Goal: Task Accomplishment & Management: Manage account settings

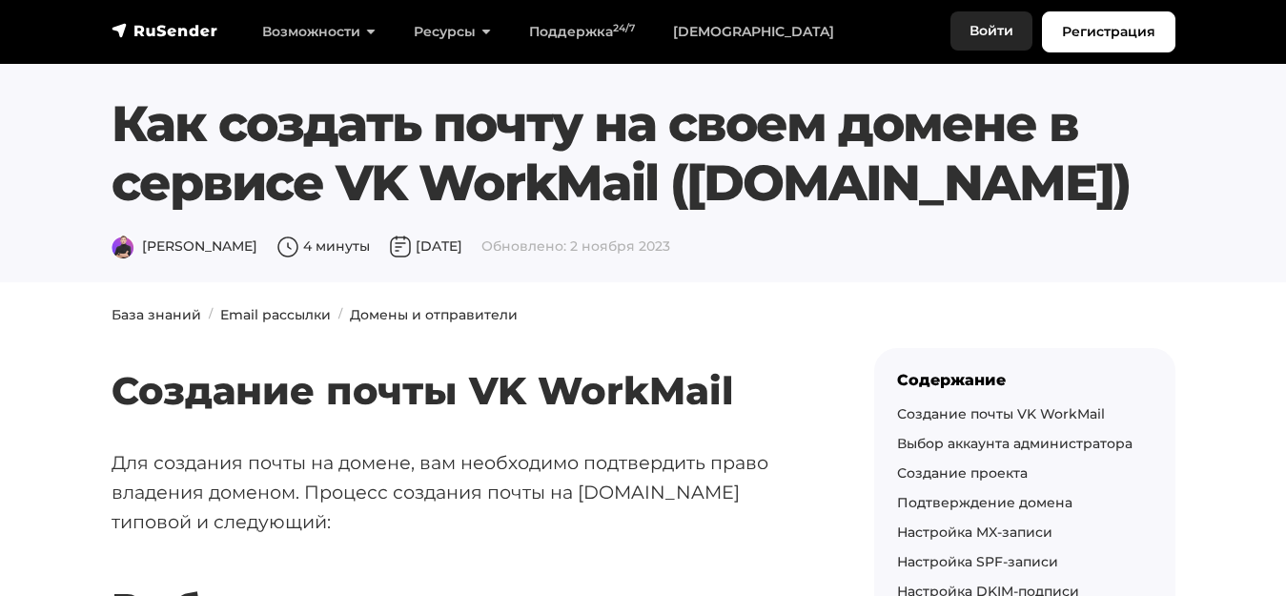
click at [1011, 33] on link "Войти" at bounding box center [992, 30] width 82 height 39
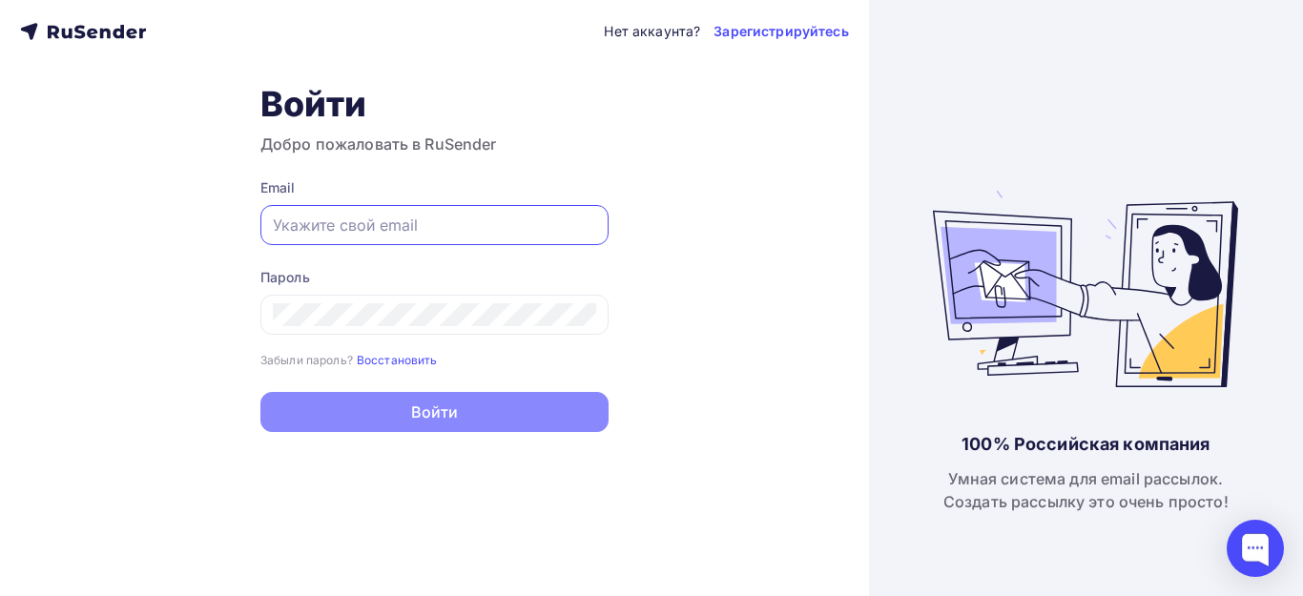
click at [456, 232] on input "text" at bounding box center [434, 225] width 323 height 23
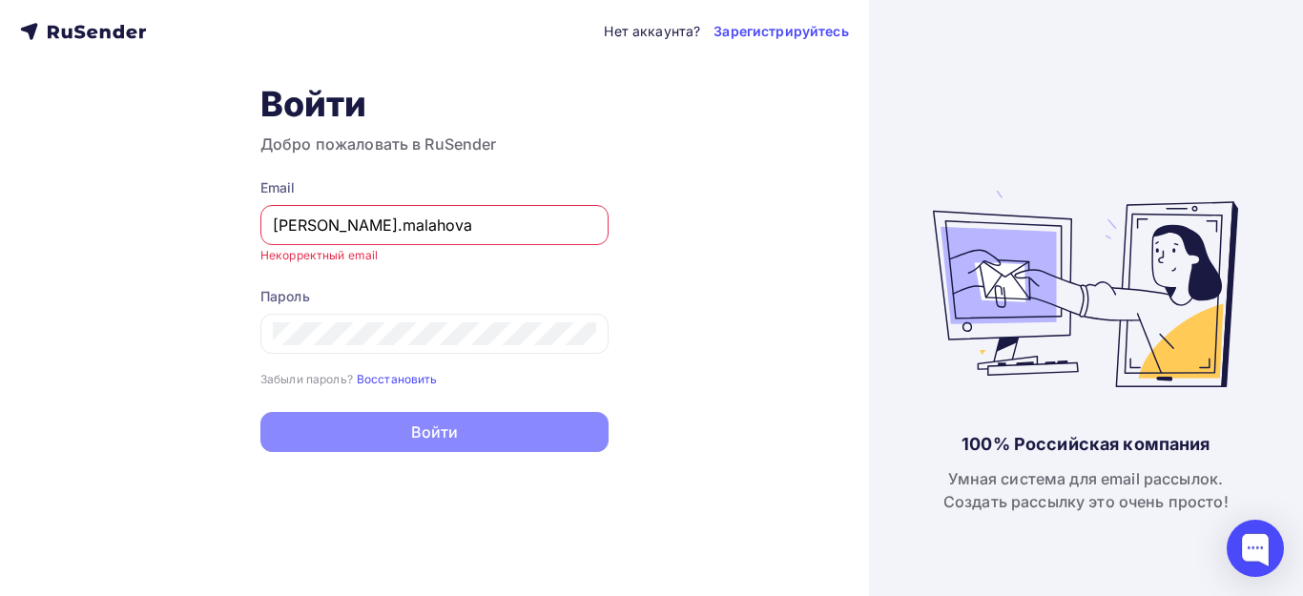
click at [341, 218] on input "vera.malahova" at bounding box center [434, 225] width 323 height 23
click at [399, 222] on input "vera.malakhova" at bounding box center [434, 225] width 323 height 23
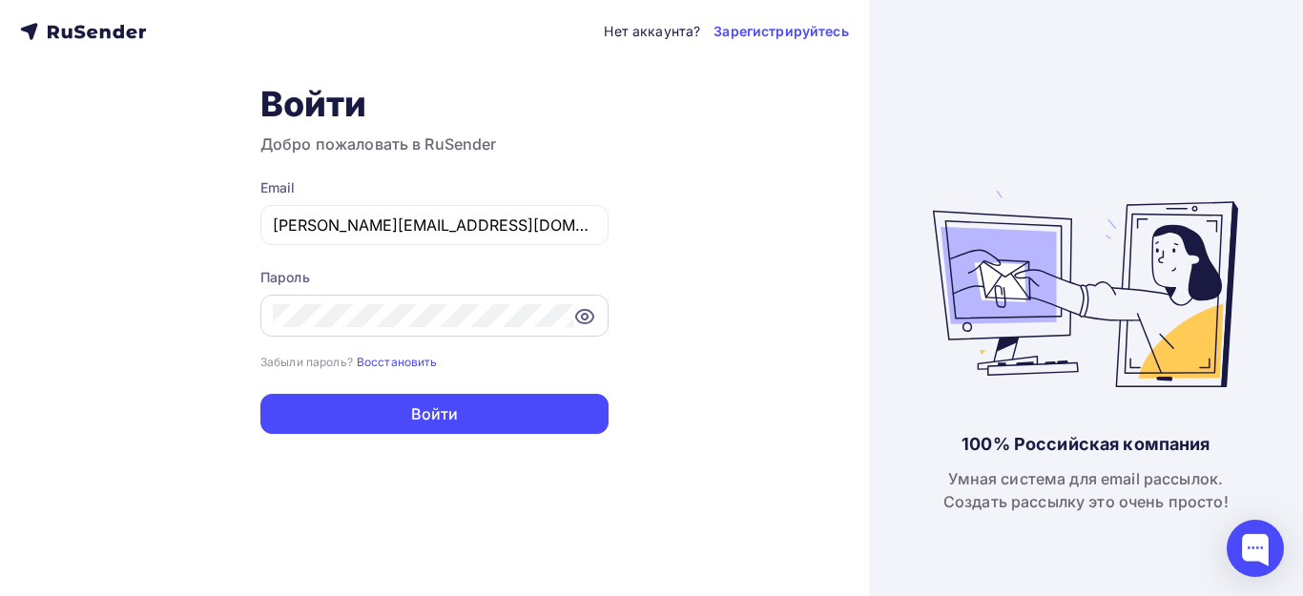
click at [587, 327] on icon at bounding box center [584, 316] width 23 height 23
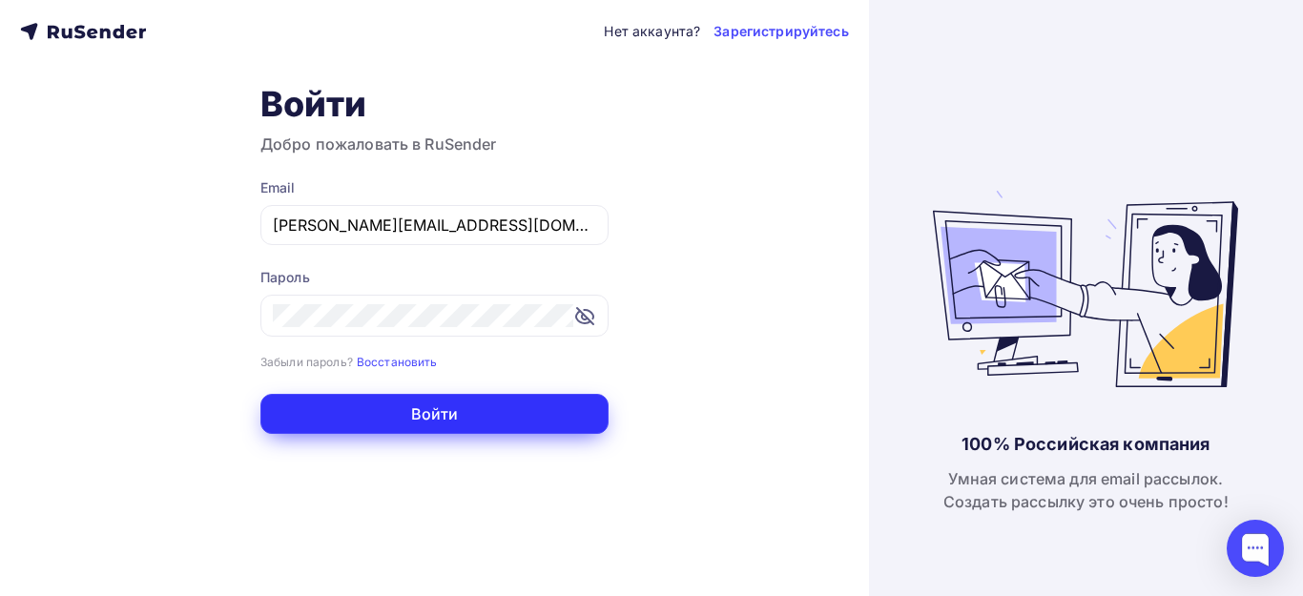
click at [364, 406] on button "Войти" at bounding box center [434, 414] width 348 height 40
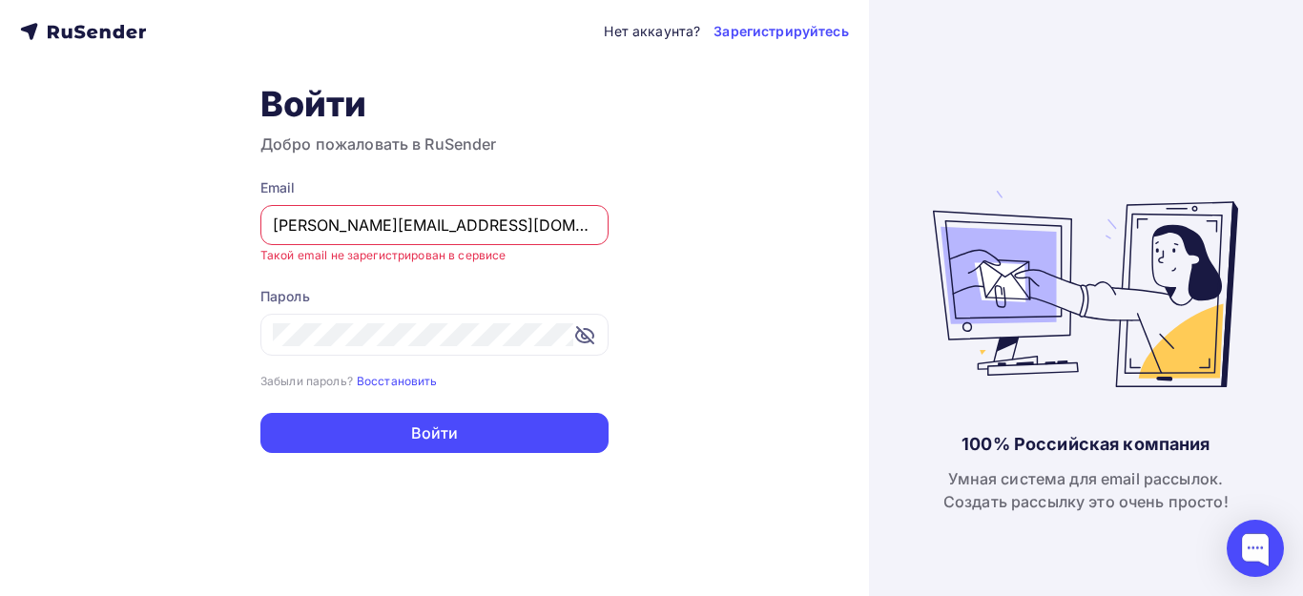
click at [351, 218] on input "vera.malakhova936@yandex.ru" at bounding box center [434, 225] width 323 height 23
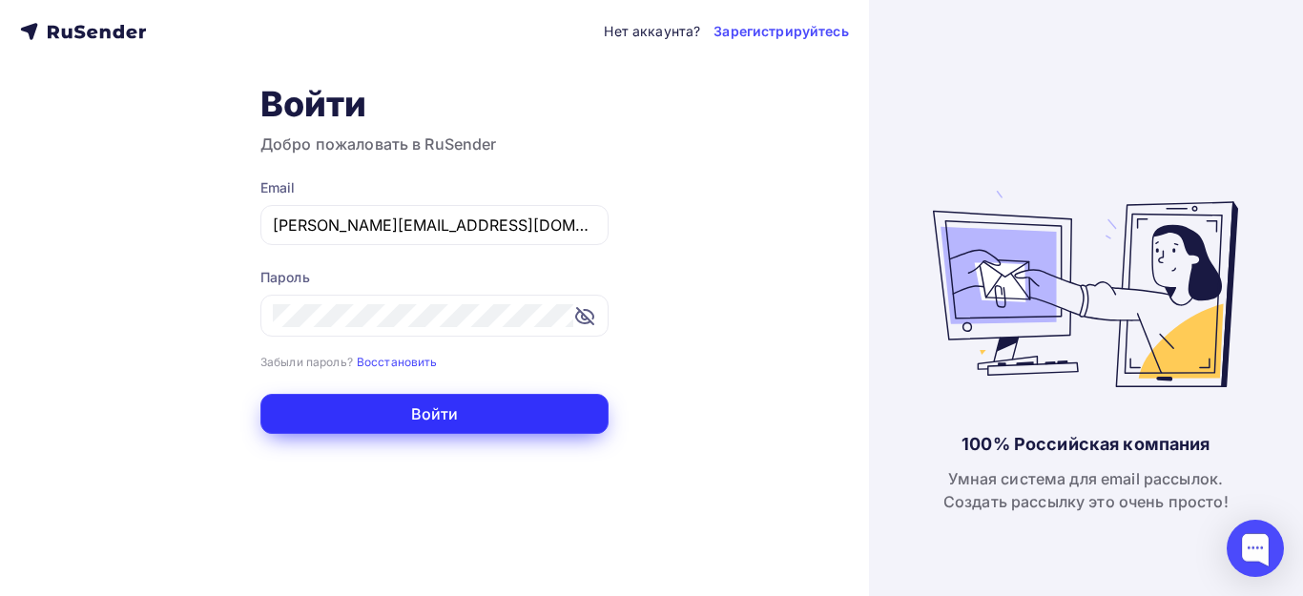
click at [356, 417] on button "Войти" at bounding box center [434, 414] width 348 height 40
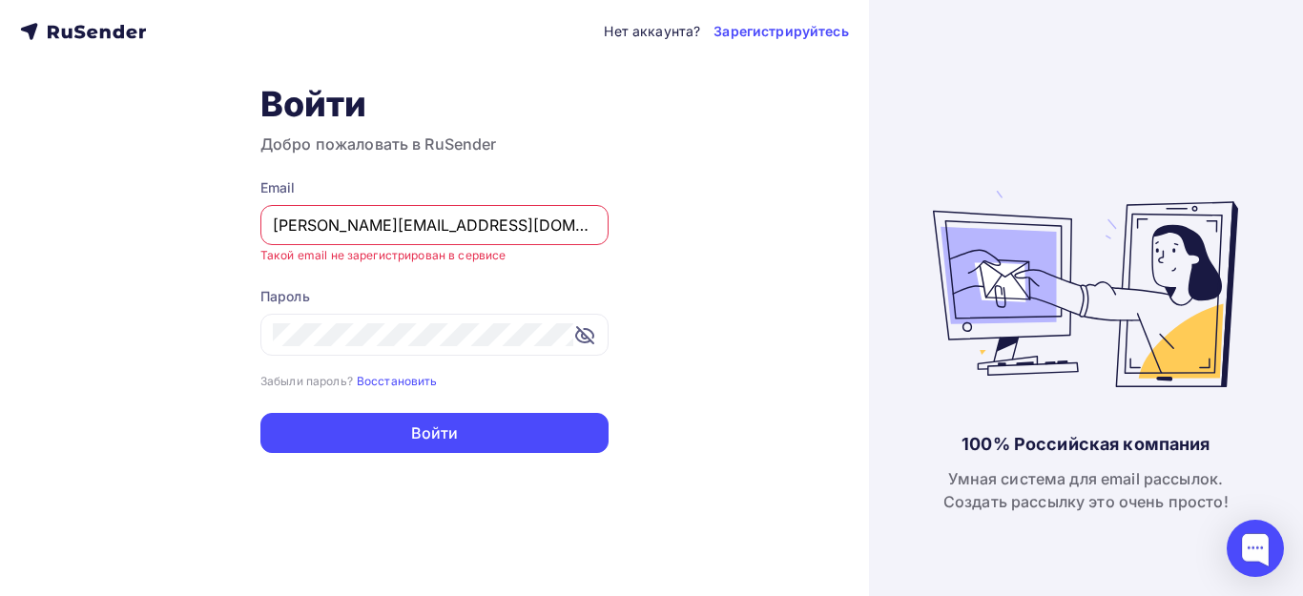
click at [504, 230] on input "vera.malahova936@yandex.ru" at bounding box center [434, 225] width 323 height 23
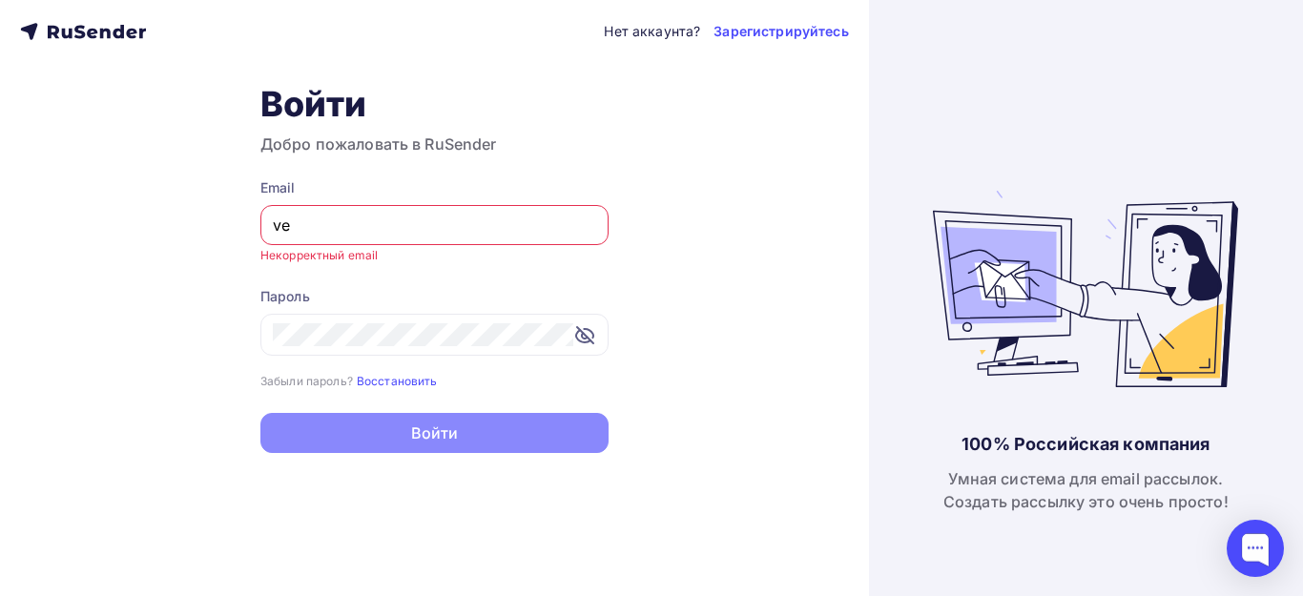
type input "v"
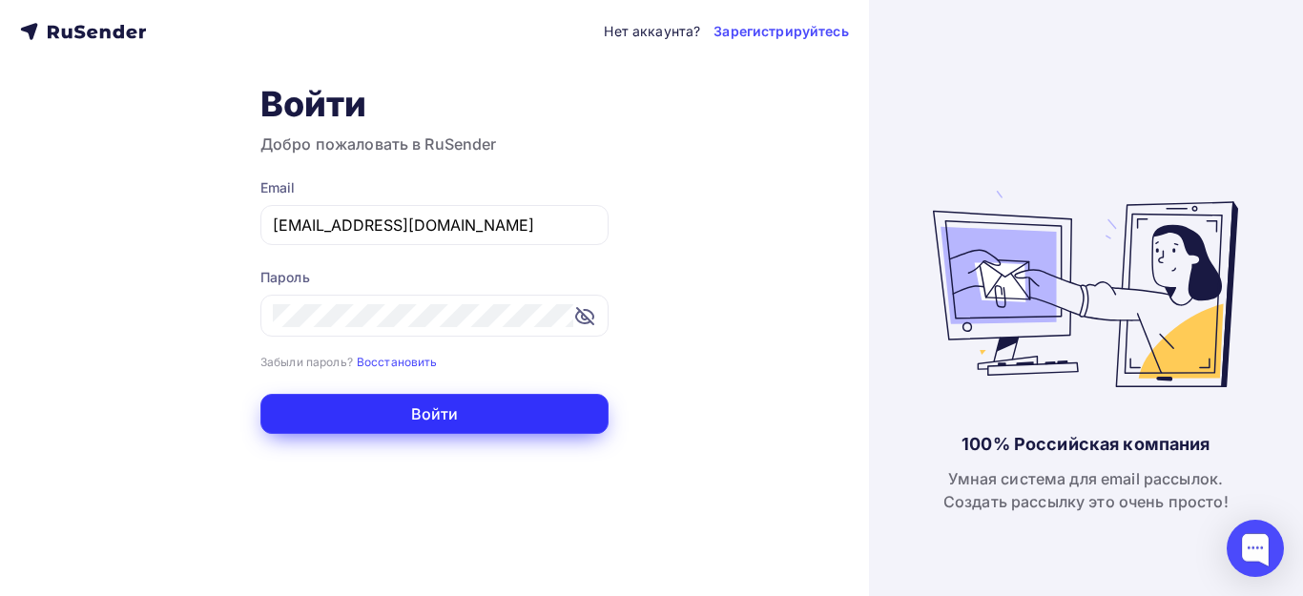
click at [447, 421] on button "Войти" at bounding box center [434, 414] width 348 height 40
click at [441, 409] on button "Войти" at bounding box center [434, 414] width 348 height 40
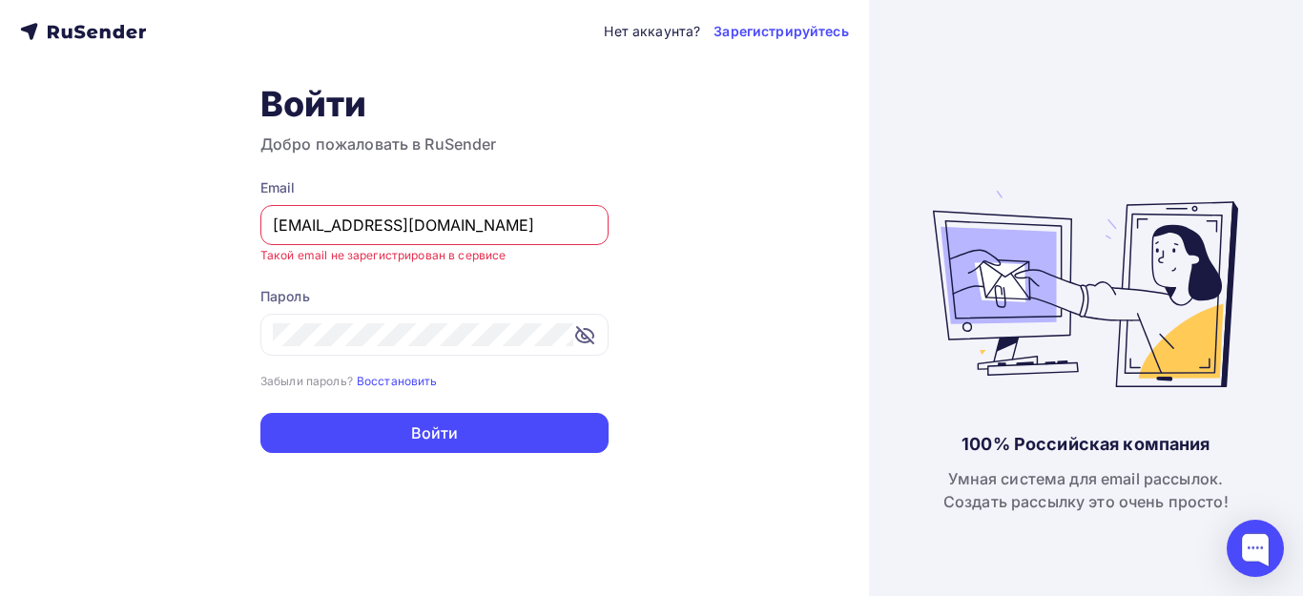
click at [488, 233] on input "vamalakhova3@chsu.ru" at bounding box center [434, 225] width 323 height 23
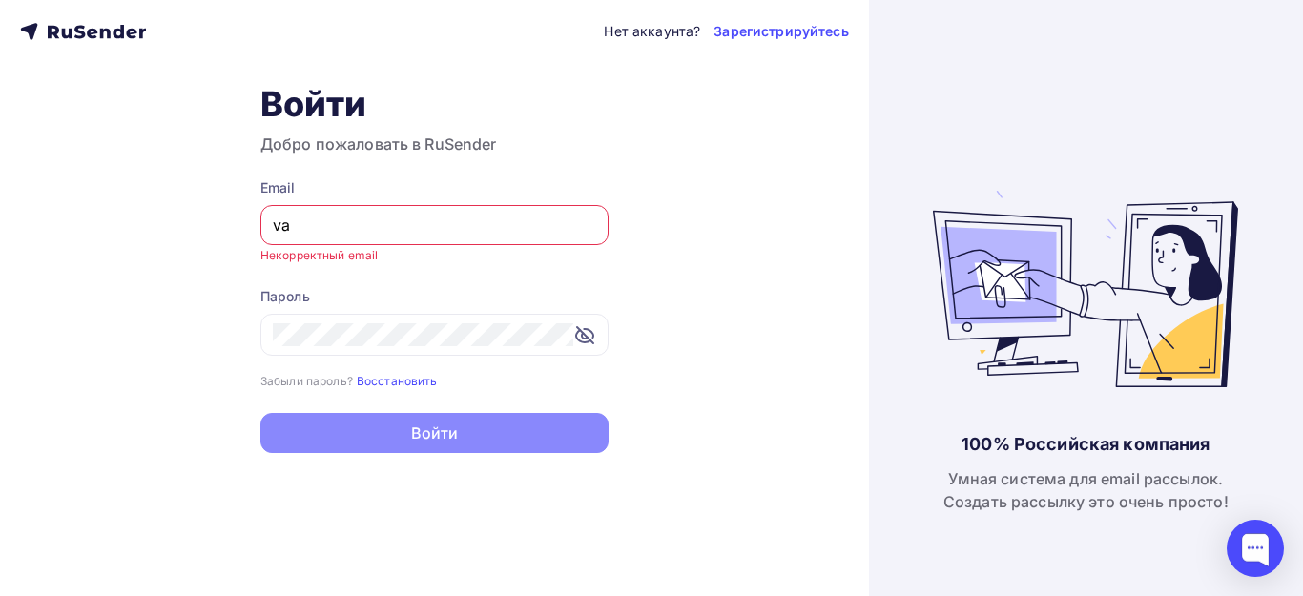
type input "v"
type input "vera.malakhova936@yandex.ru"
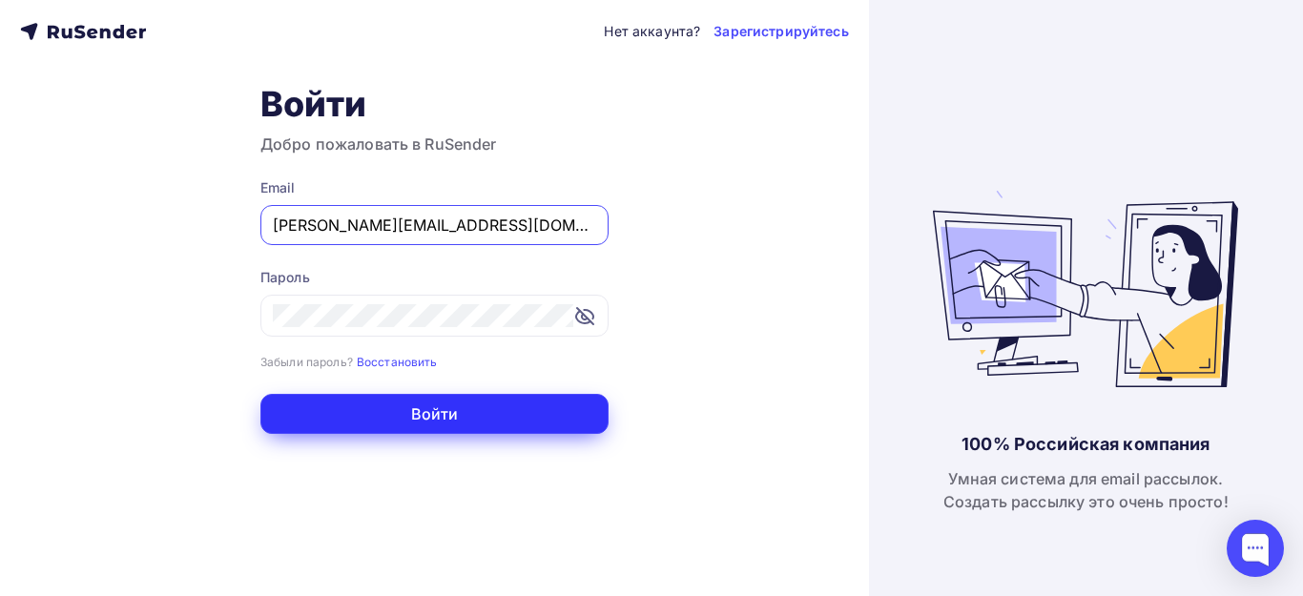
click at [423, 415] on button "Войти" at bounding box center [434, 414] width 348 height 40
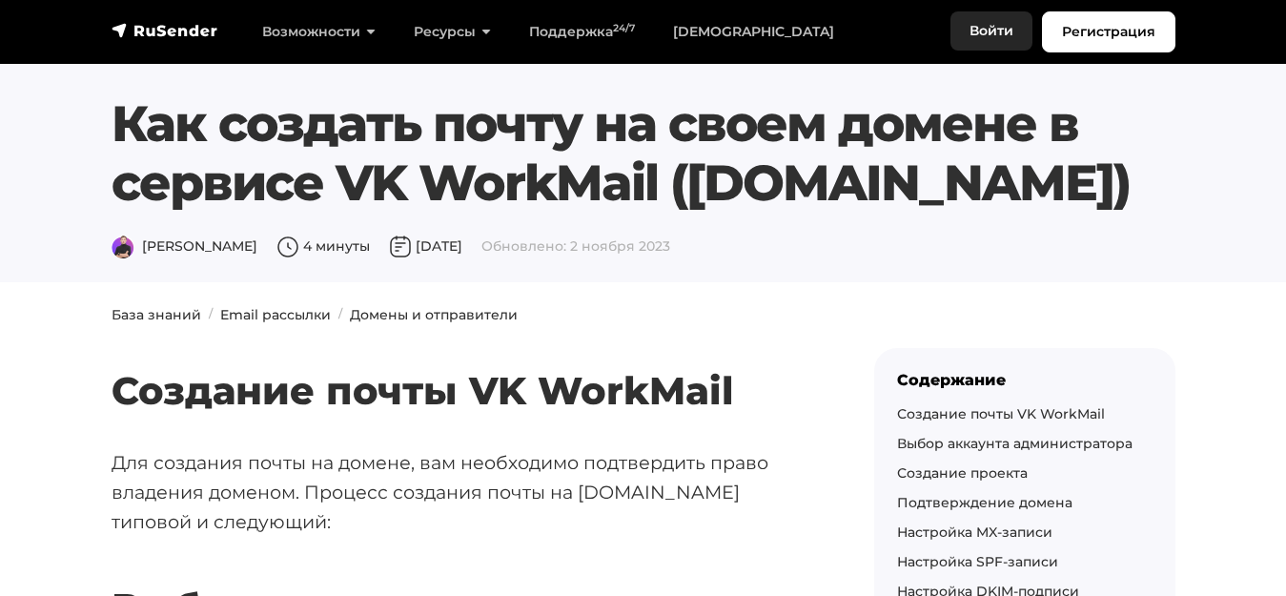
click at [986, 32] on link "Войти" at bounding box center [992, 30] width 82 height 39
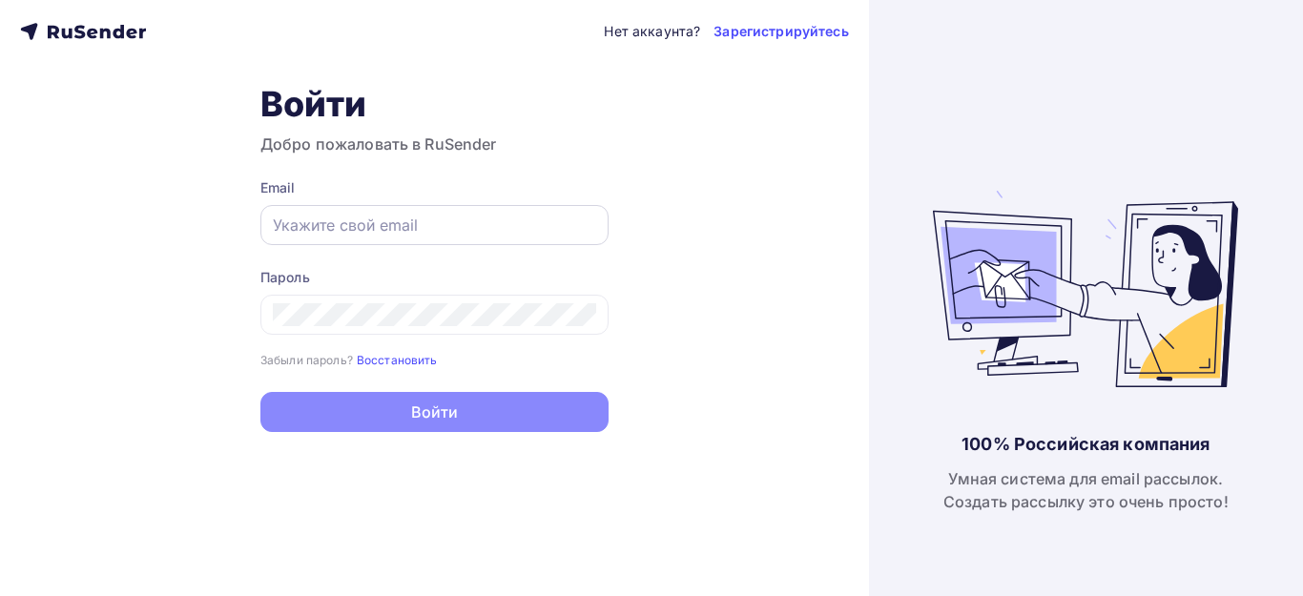
click at [428, 208] on div at bounding box center [434, 225] width 348 height 40
click at [428, 221] on input "text" at bounding box center [434, 225] width 323 height 23
type input "vera.malakhova936@yandex.ru"
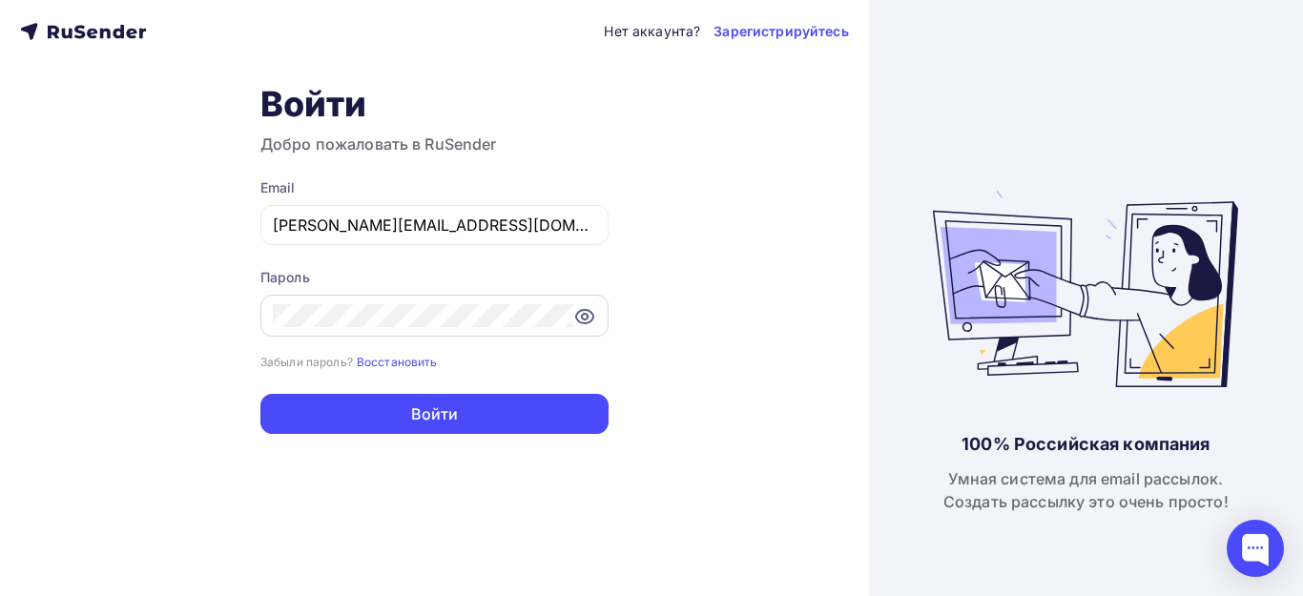
click at [583, 308] on icon at bounding box center [584, 316] width 23 height 23
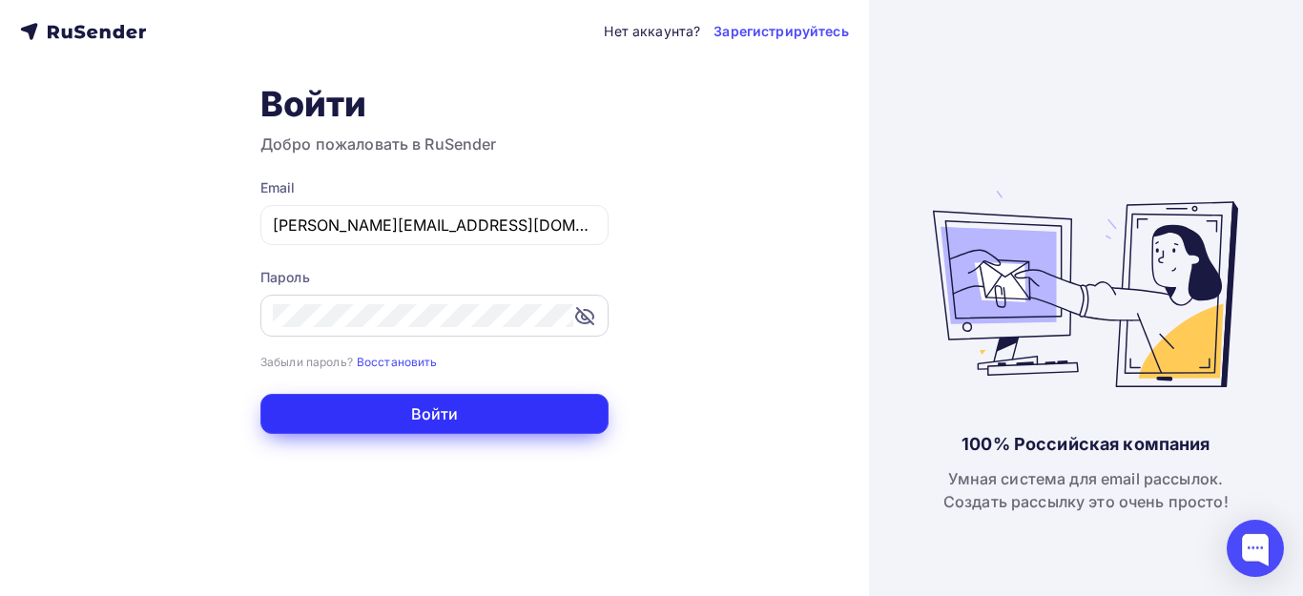
click at [482, 404] on button "Войти" at bounding box center [434, 414] width 348 height 40
